Goal: Transaction & Acquisition: Purchase product/service

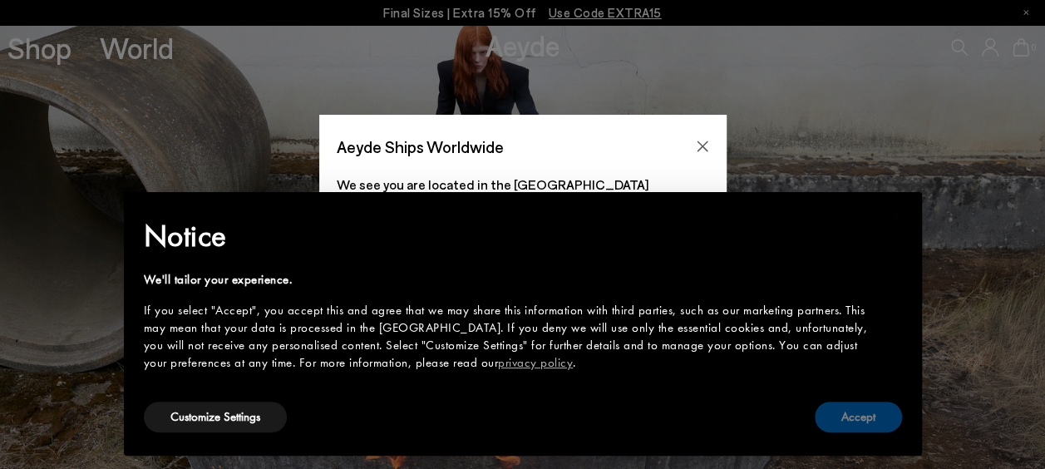
click at [851, 420] on button "Accept" at bounding box center [857, 416] width 87 height 31
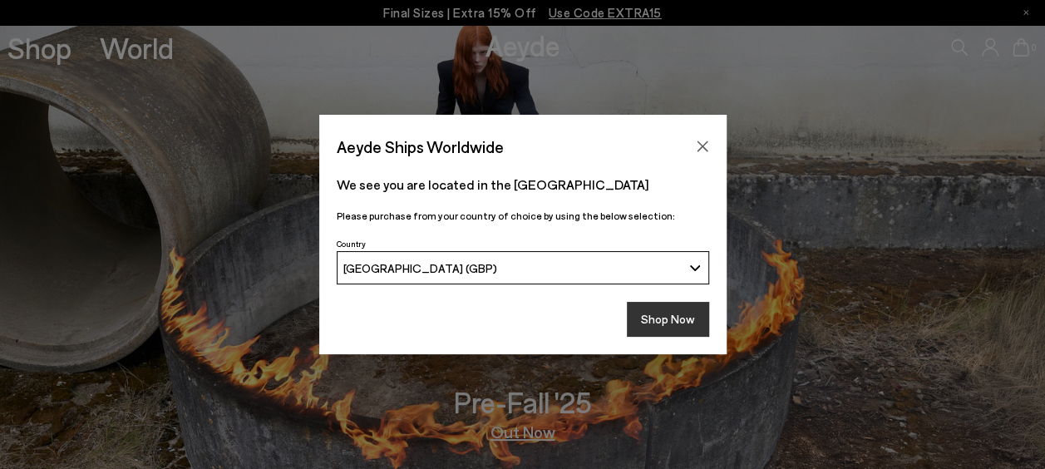
click at [663, 315] on button "Shop Now" at bounding box center [668, 319] width 82 height 35
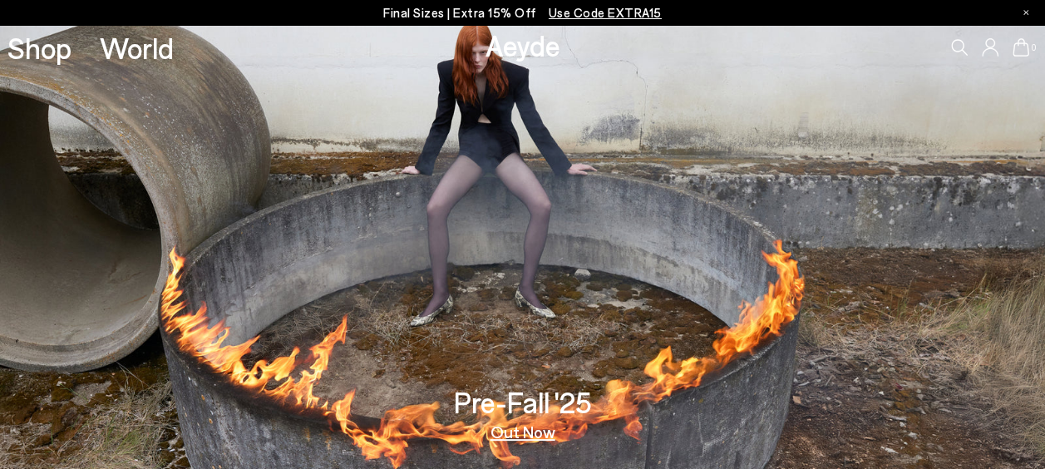
click at [519, 433] on link "Out Now" at bounding box center [522, 431] width 65 height 17
